Goal: Task Accomplishment & Management: Use online tool/utility

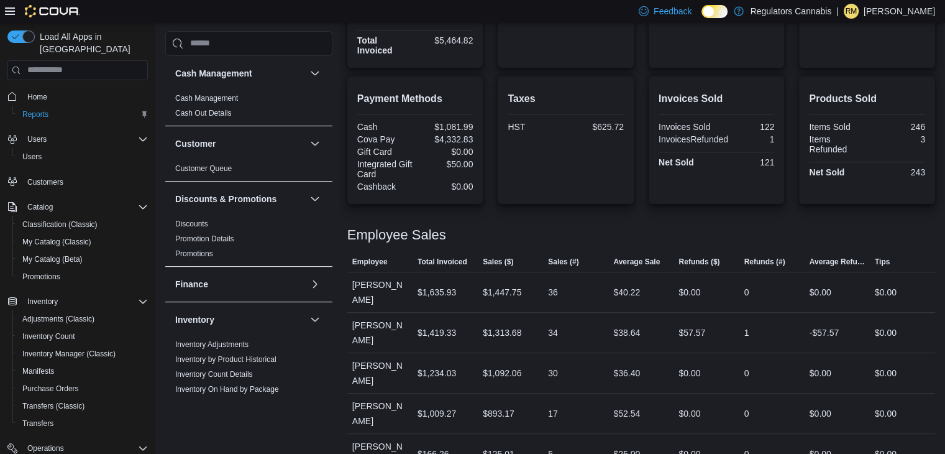
scroll to position [672, 0]
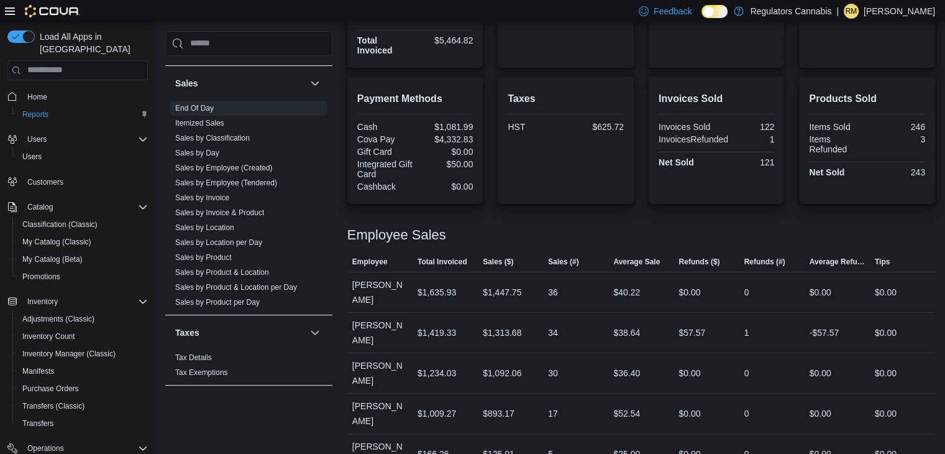
drag, startPoint x: 0, startPoint y: 0, endPoint x: 477, endPoint y: 218, distance: 524.2
click at [477, 218] on div at bounding box center [641, 220] width 588 height 15
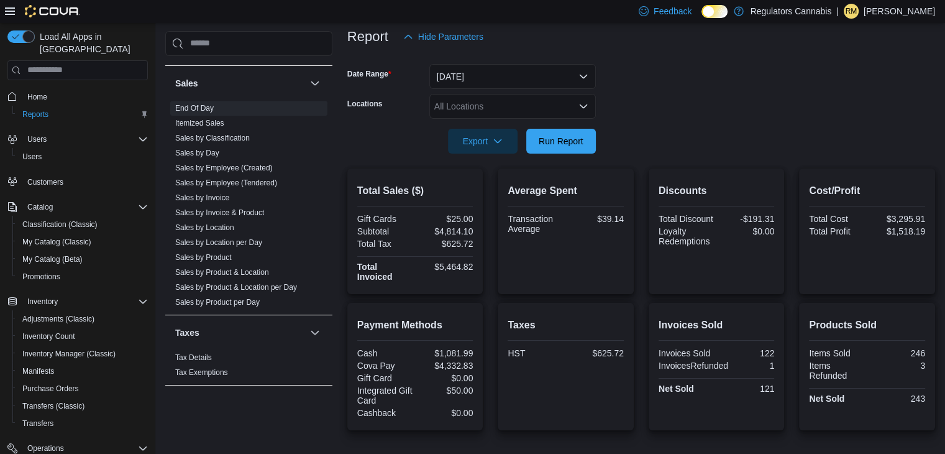
scroll to position [149, 0]
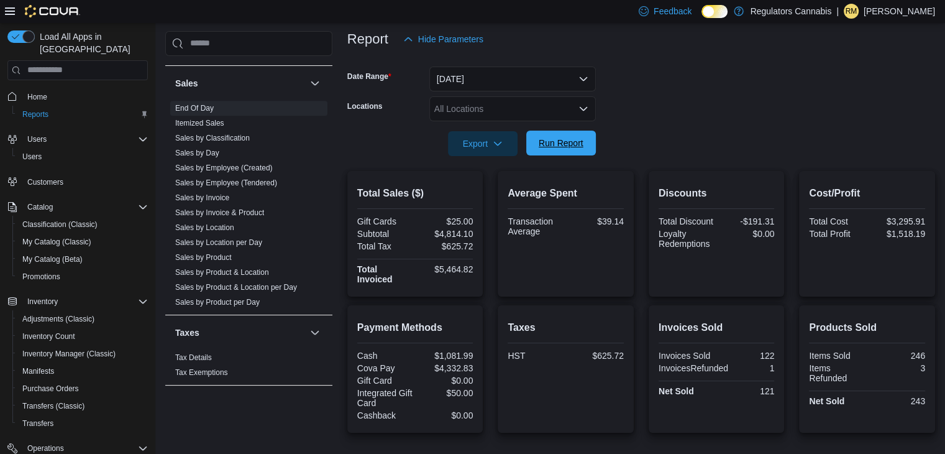
click at [548, 144] on span "Run Report" at bounding box center [561, 143] width 45 height 12
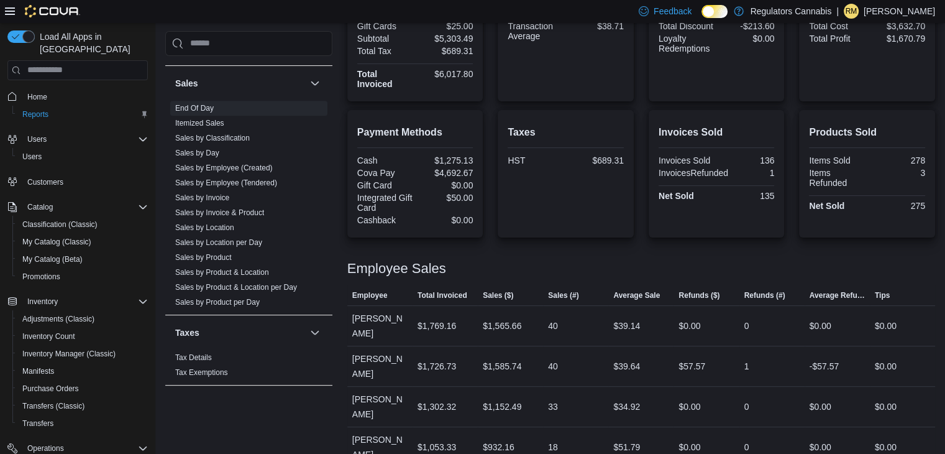
scroll to position [378, 0]
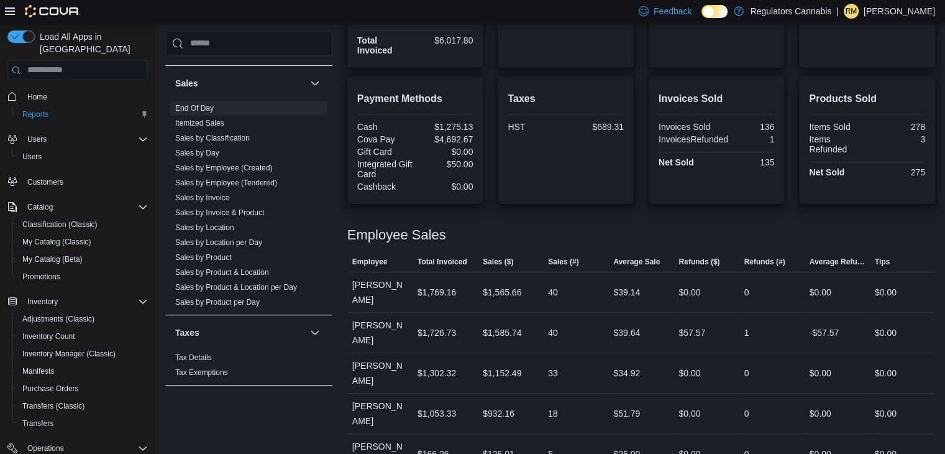
click at [887, 9] on p "Rachel McLennan" at bounding box center [899, 11] width 71 height 15
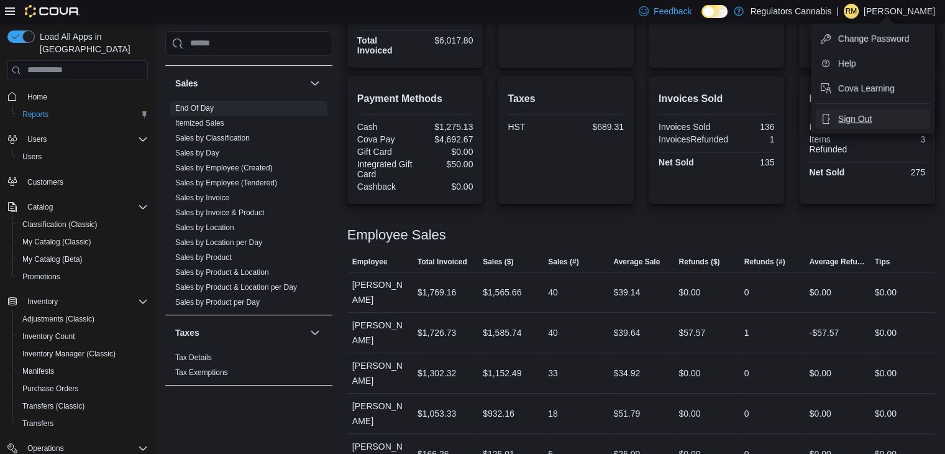
click at [876, 115] on button "Sign Out" at bounding box center [873, 119] width 114 height 20
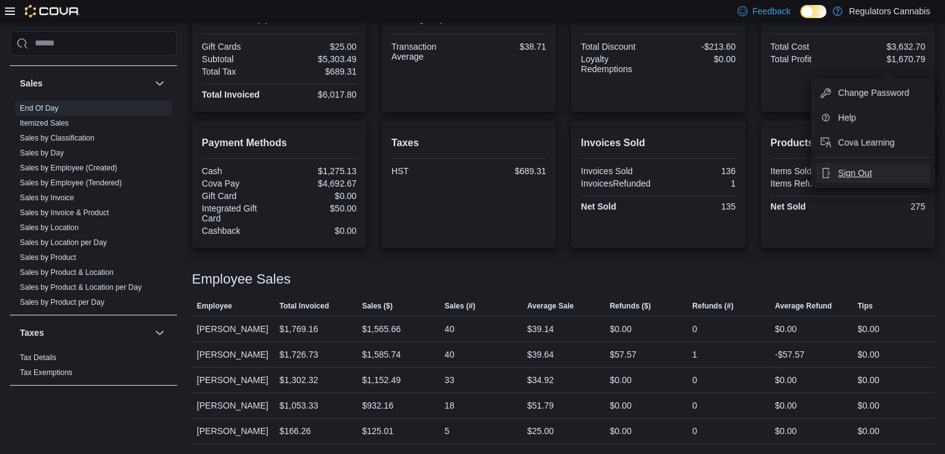
scroll to position [323, 0]
